Goal: Information Seeking & Learning: Learn about a topic

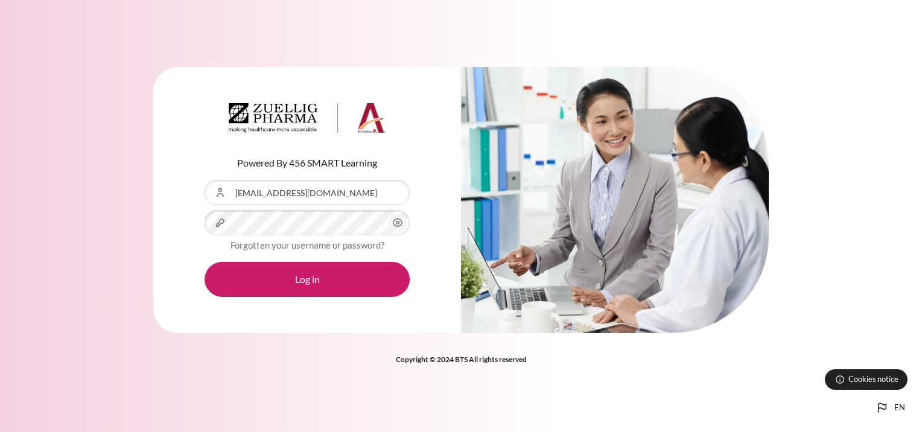
click at [204, 262] on button "Log in" at bounding box center [306, 279] width 205 height 35
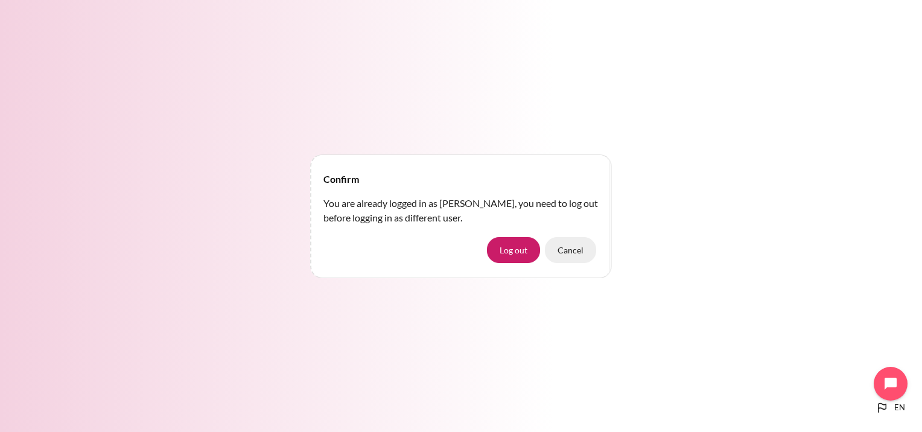
click at [563, 250] on button "Cancel" at bounding box center [570, 249] width 51 height 25
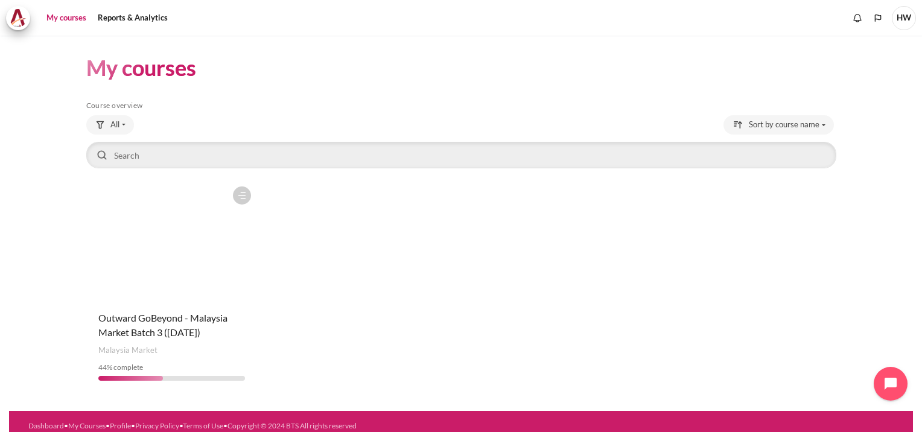
click at [183, 265] on figure "Content" at bounding box center [171, 240] width 171 height 121
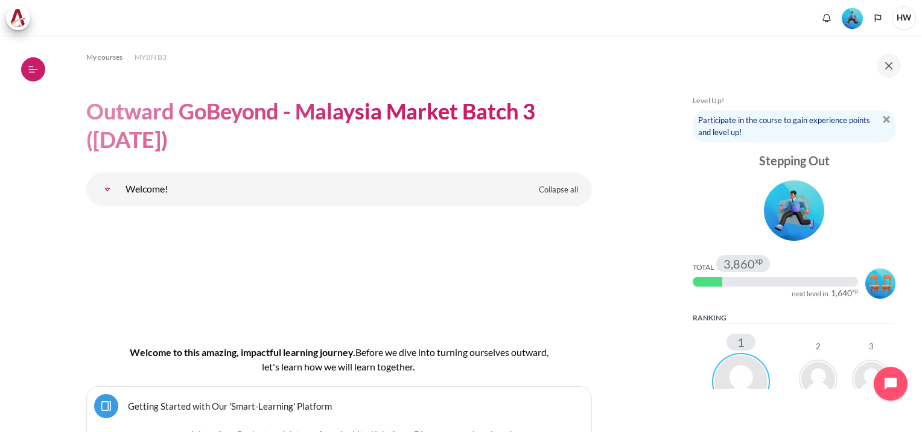
click at [36, 72] on icon at bounding box center [33, 69] width 11 height 11
click at [31, 68] on icon at bounding box center [33, 69] width 11 height 11
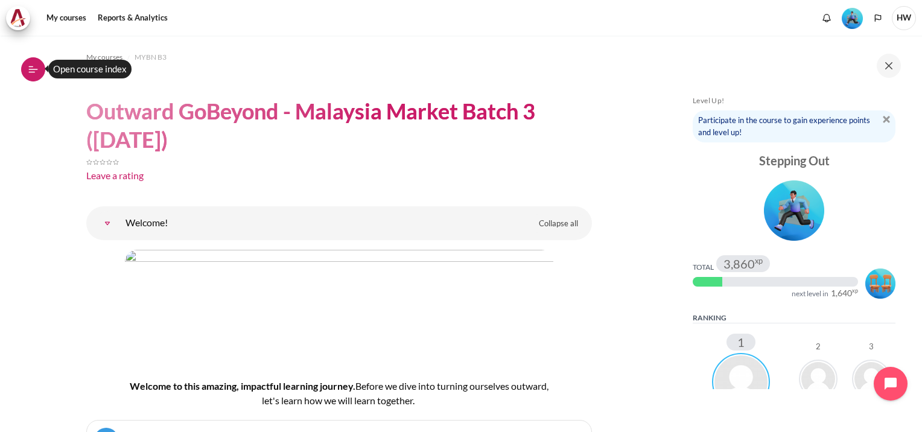
click at [36, 74] on icon at bounding box center [33, 69] width 11 height 11
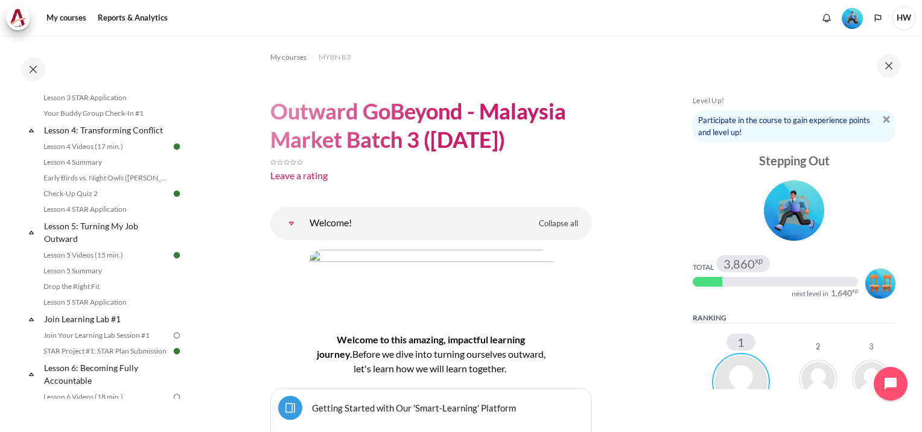
scroll to position [423, 0]
click at [92, 168] on link "Lesson 4 Summary" at bounding box center [105, 160] width 131 height 14
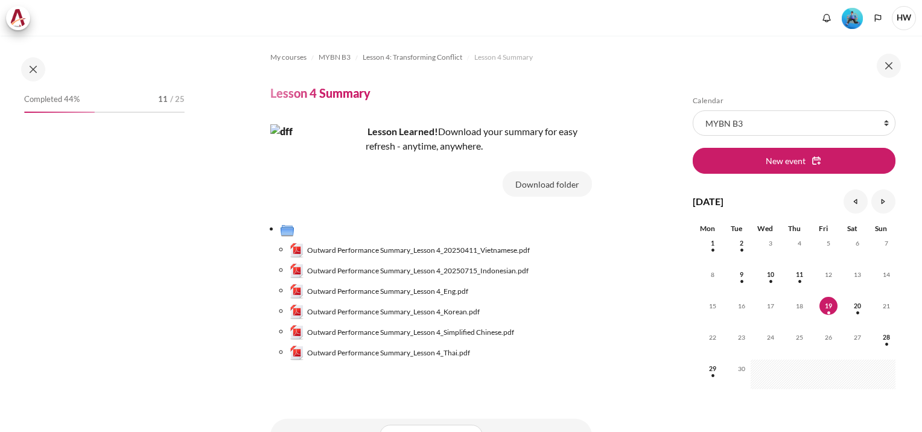
scroll to position [352, 0]
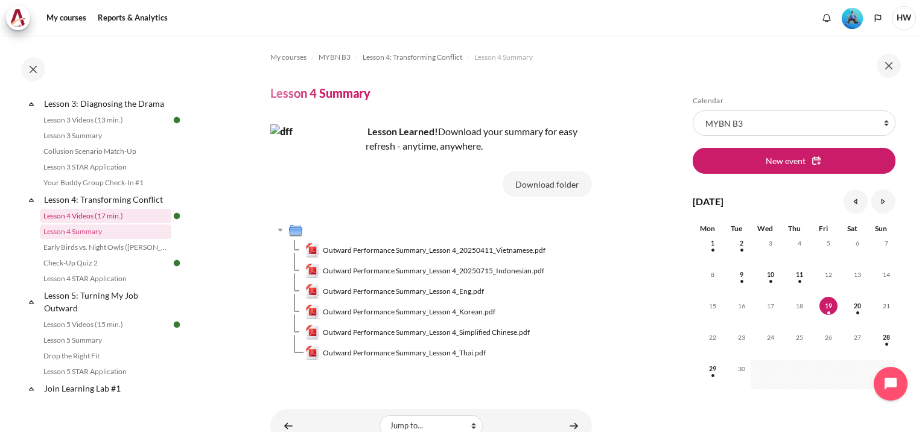
click at [80, 223] on link "Lesson 4 Videos (17 min.)" at bounding box center [105, 216] width 131 height 14
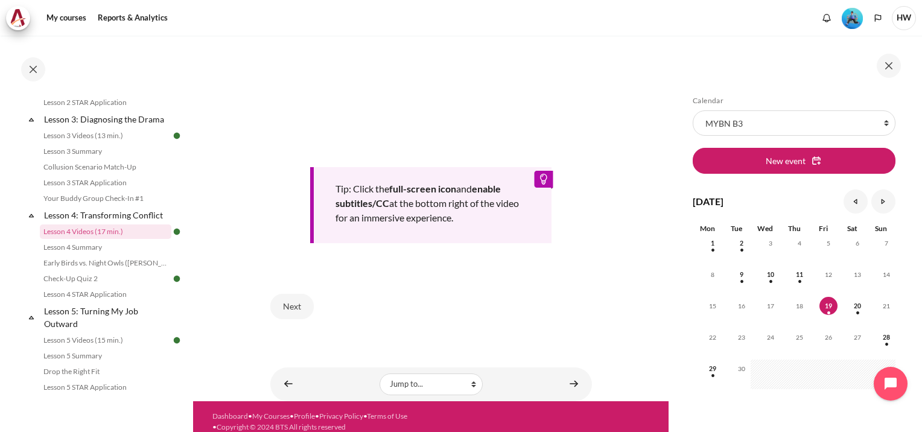
scroll to position [457, 0]
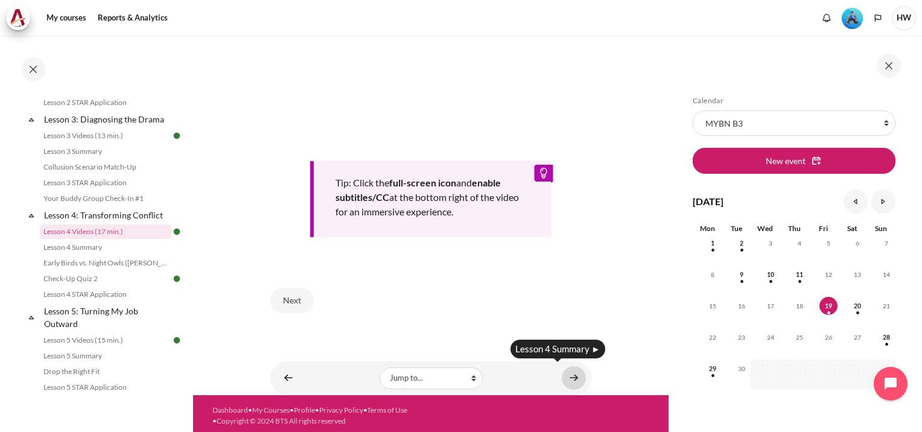
click at [561, 376] on link "Content" at bounding box center [573, 378] width 24 height 24
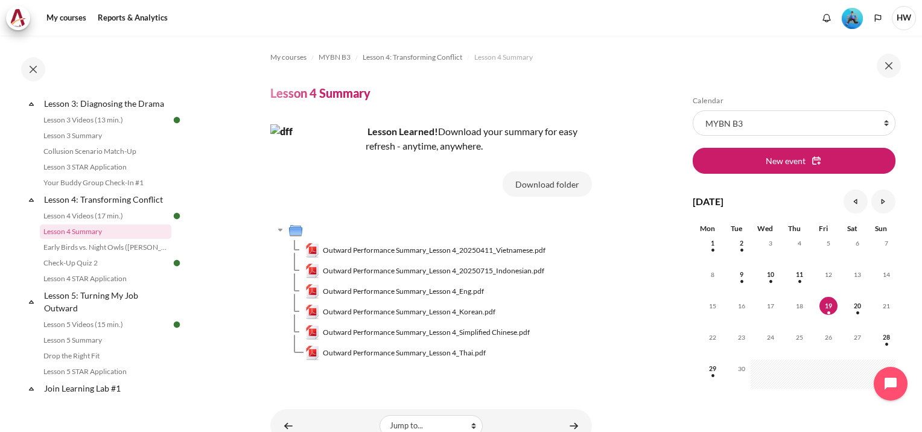
scroll to position [51, 0]
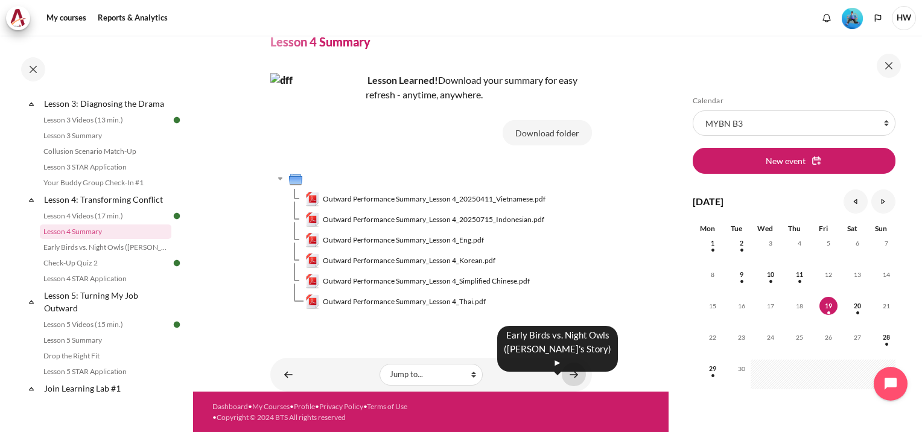
click at [570, 378] on link "Content" at bounding box center [573, 374] width 24 height 24
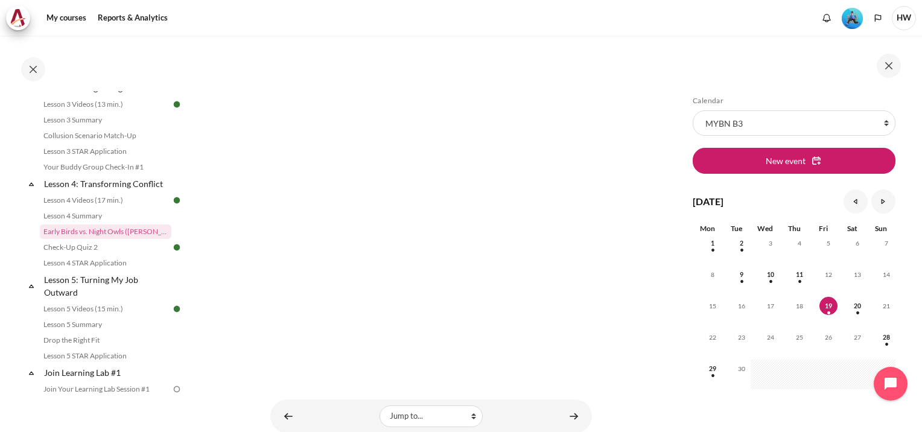
scroll to position [466, 0]
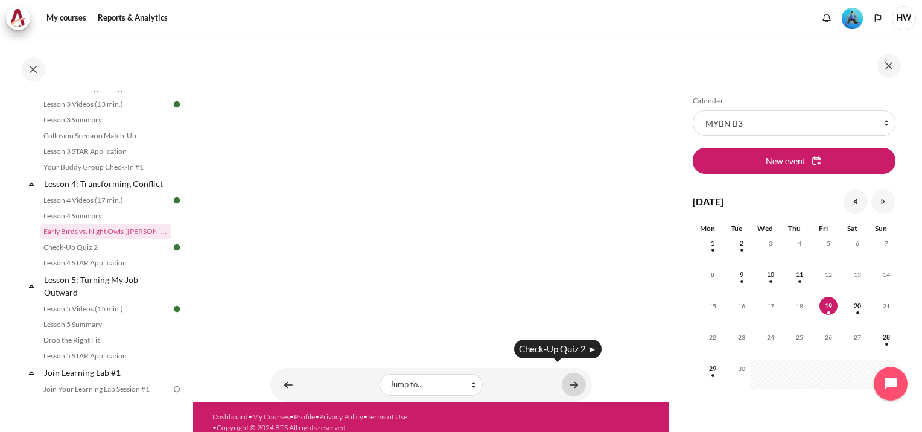
click at [568, 376] on link "Content" at bounding box center [573, 385] width 24 height 24
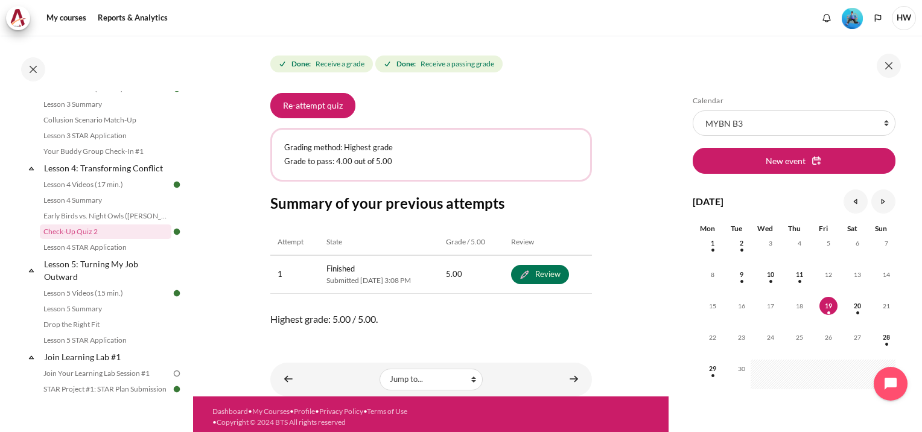
scroll to position [198, 0]
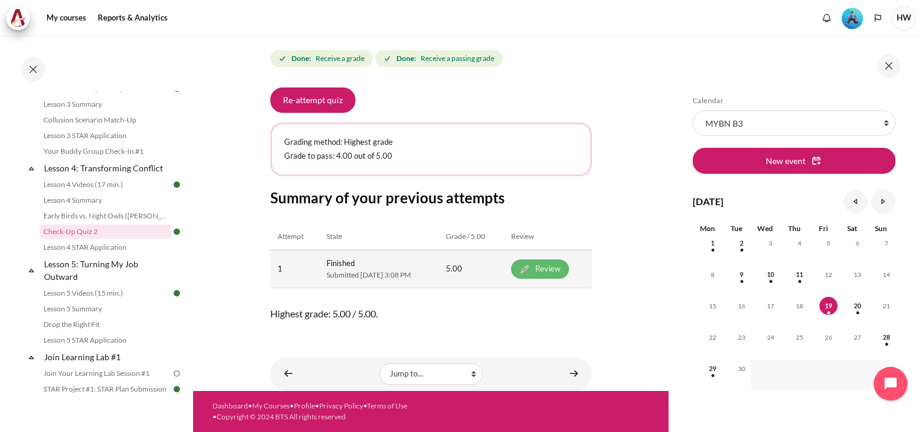
click at [569, 260] on link "Review" at bounding box center [540, 268] width 58 height 19
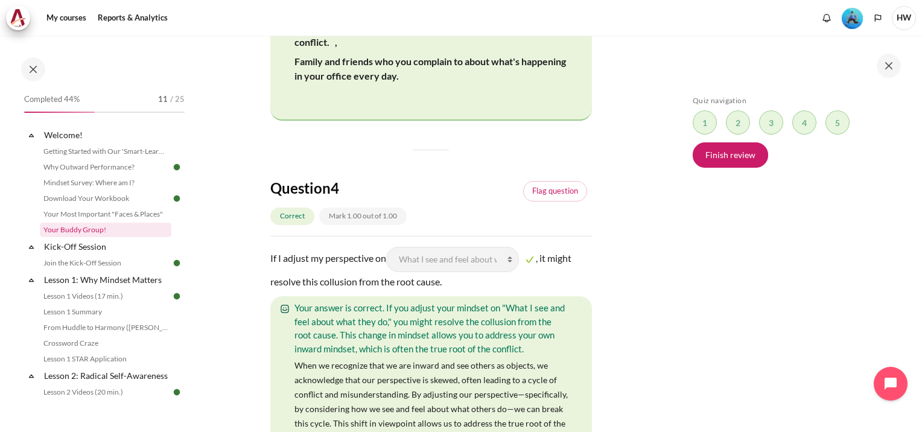
click at [80, 226] on link "Your Buddy Group!" at bounding box center [105, 230] width 131 height 14
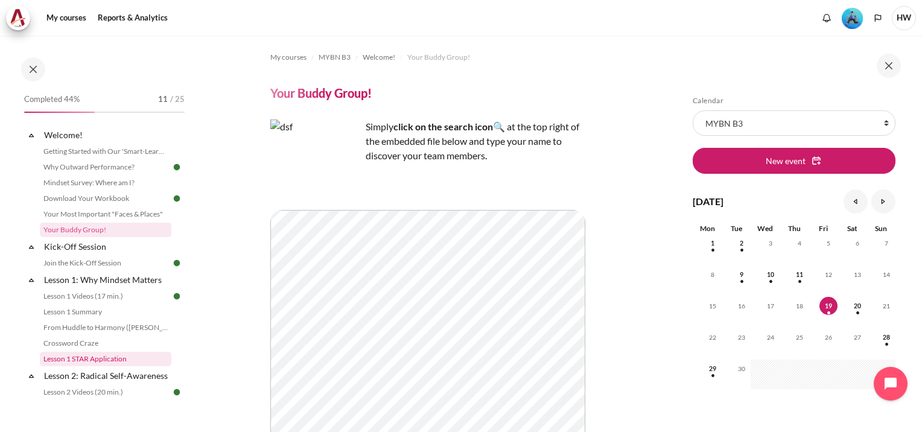
click at [93, 359] on link "Lesson 1 STAR Application" at bounding box center [105, 359] width 131 height 14
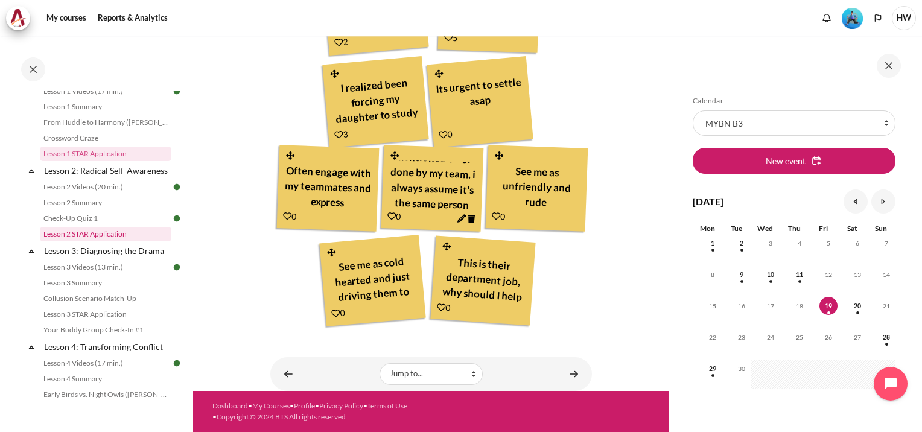
scroll to position [207, 0]
click at [96, 239] on link "Lesson 2 STAR Application" at bounding box center [105, 231] width 131 height 14
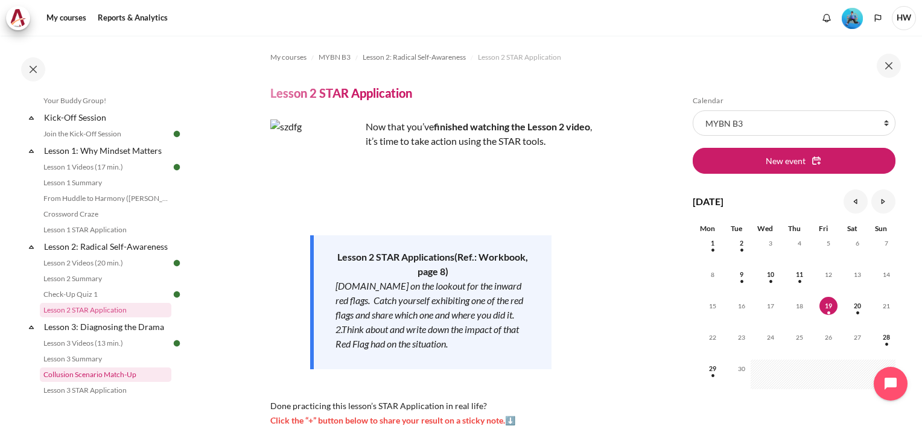
scroll to position [125, 0]
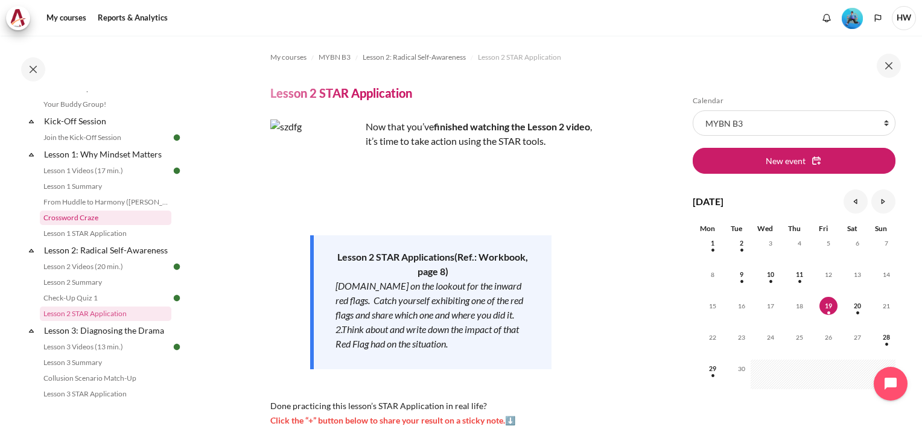
click at [92, 217] on link "Crossword Craze" at bounding box center [105, 217] width 131 height 14
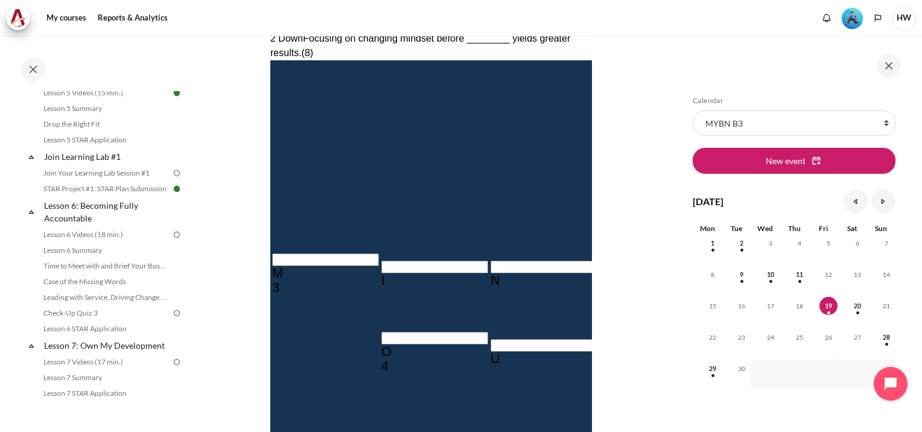
scroll to position [583, 0]
click at [100, 148] on link "Lesson 5 STAR Application" at bounding box center [105, 140] width 131 height 14
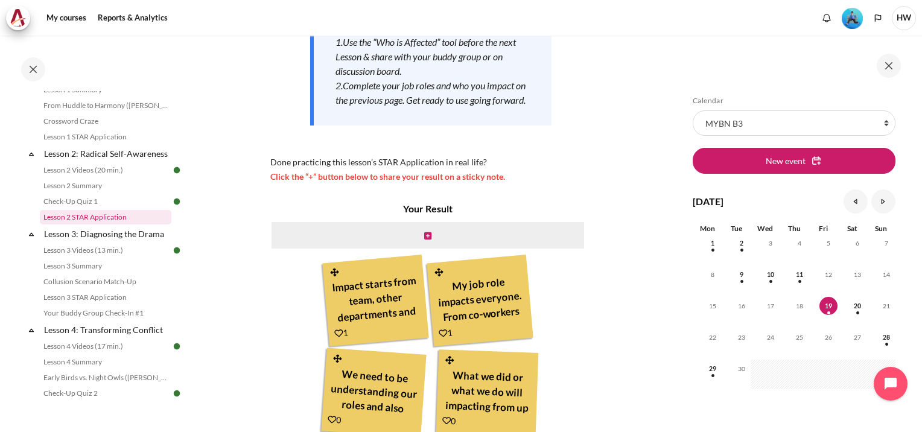
scroll to position [232, 0]
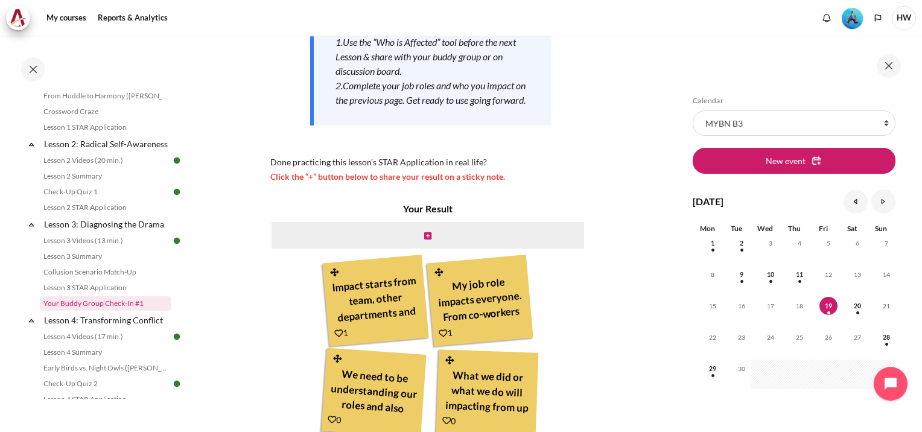
click at [101, 311] on link "Your Buddy Group Check-In #1" at bounding box center [105, 303] width 131 height 14
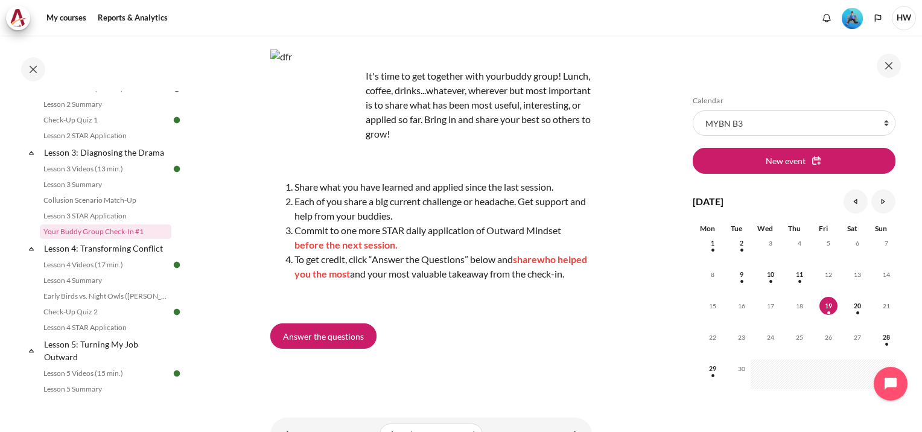
scroll to position [86, 0]
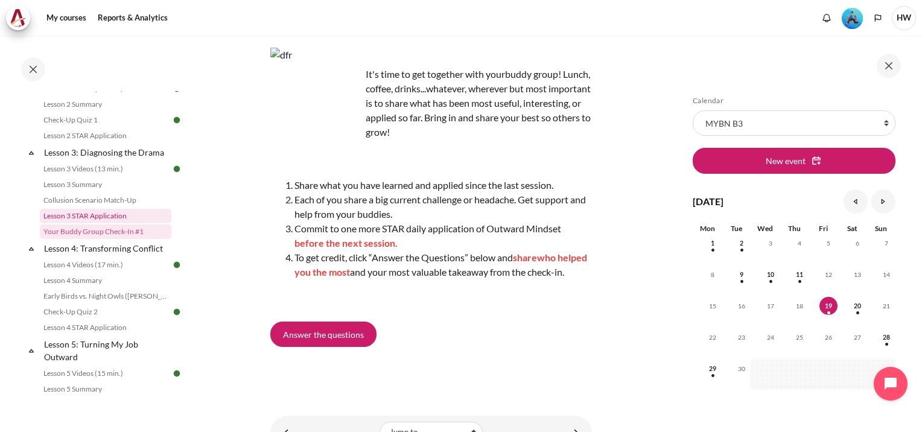
click at [83, 223] on link "Lesson 3 STAR Application" at bounding box center [105, 216] width 131 height 14
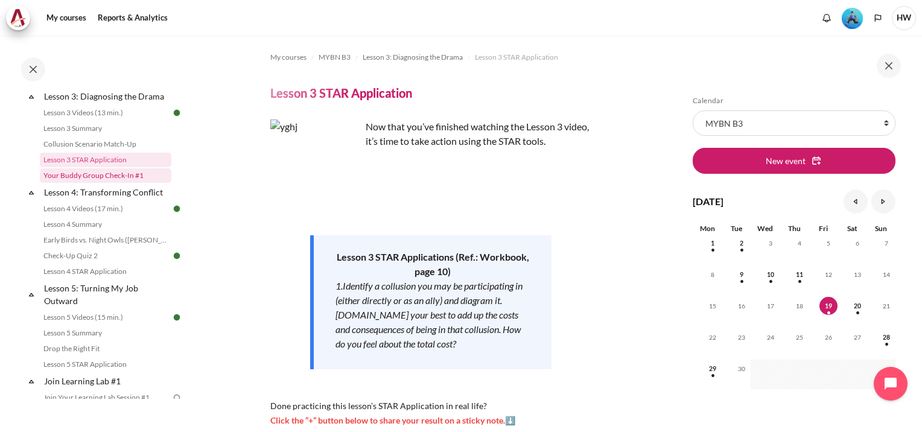
scroll to position [359, 0]
click at [106, 183] on link "Your Buddy Group Check-In #1" at bounding box center [105, 175] width 131 height 14
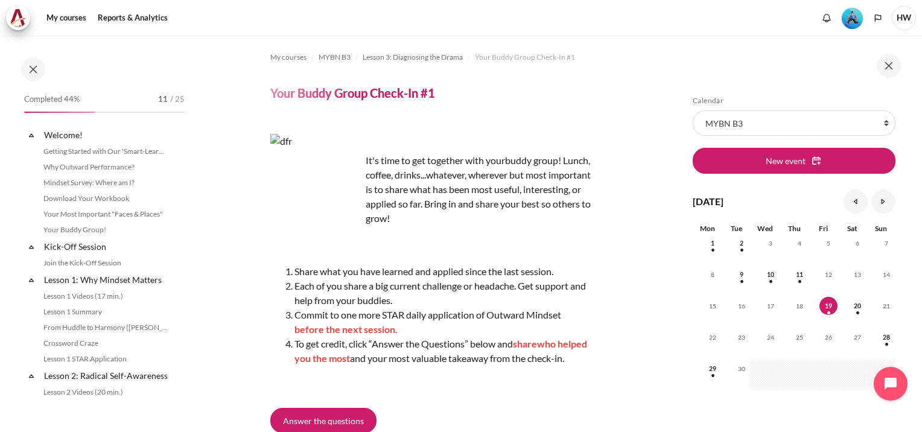
scroll to position [303, 0]
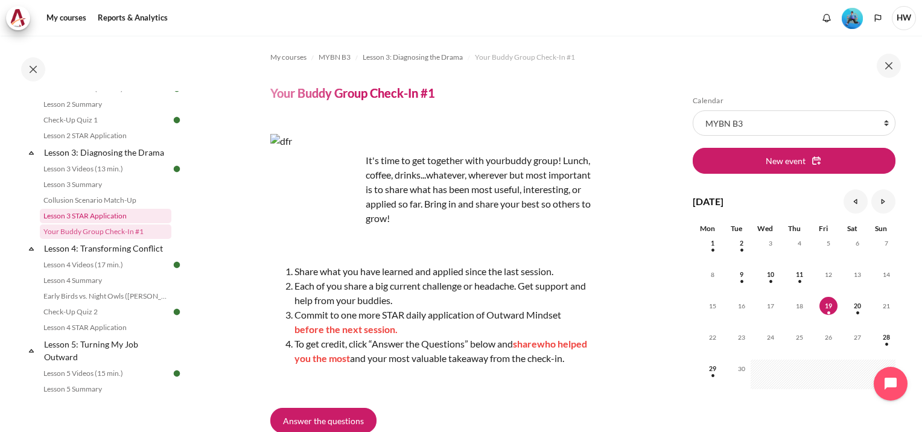
click at [110, 223] on link "Lesson 3 STAR Application" at bounding box center [105, 216] width 131 height 14
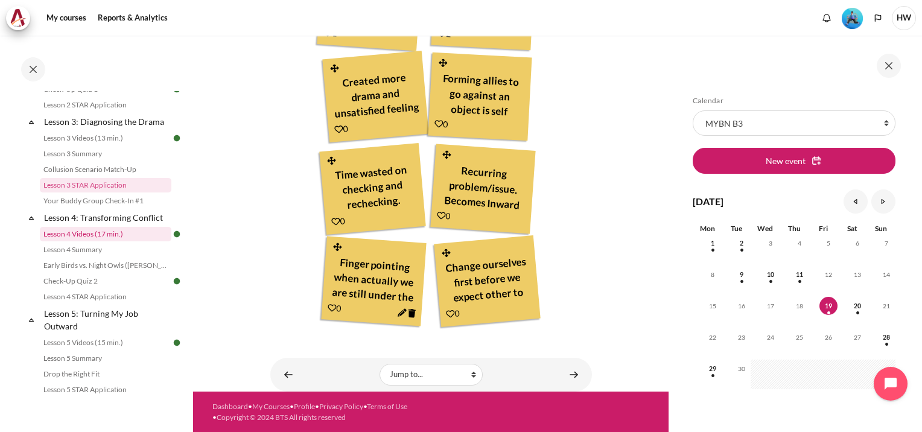
scroll to position [335, 0]
click at [85, 287] on link "Check-Up Quiz 2" at bounding box center [105, 280] width 131 height 14
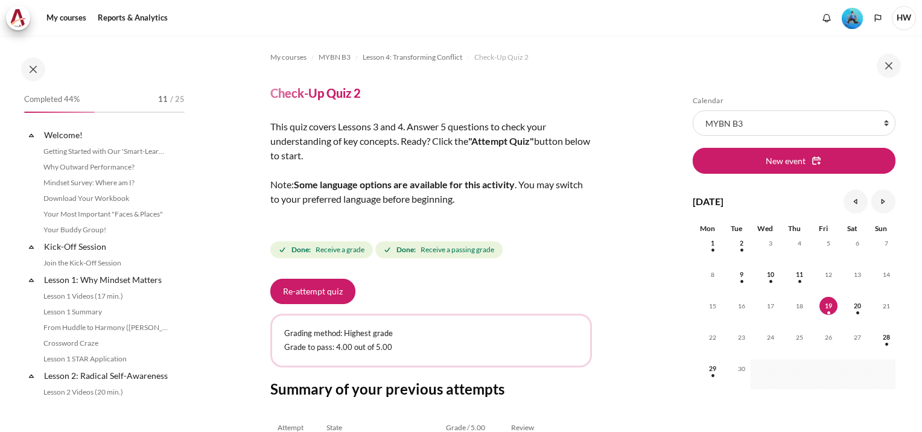
scroll to position [384, 0]
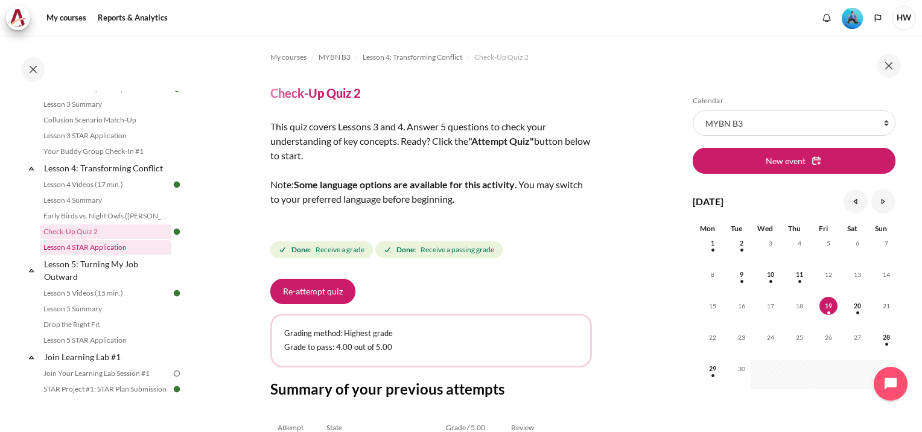
click at [89, 255] on link "Lesson 4 STAR Application" at bounding box center [105, 247] width 131 height 14
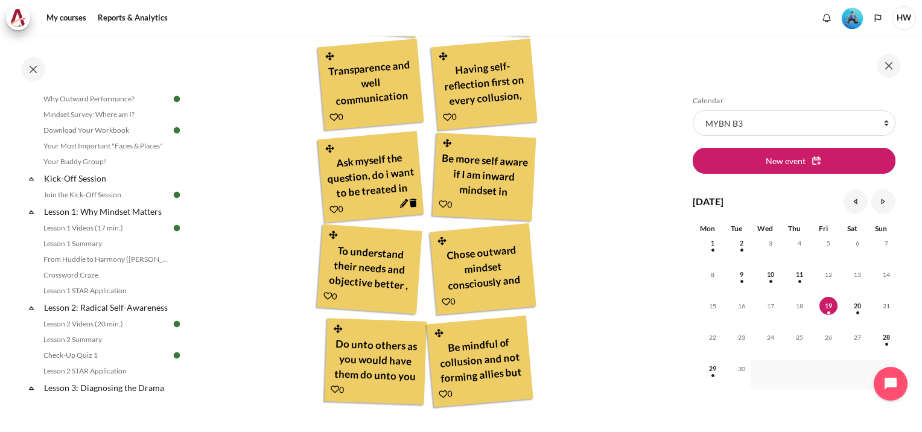
scroll to position [56, 0]
